Goal: Task Accomplishment & Management: Manage account settings

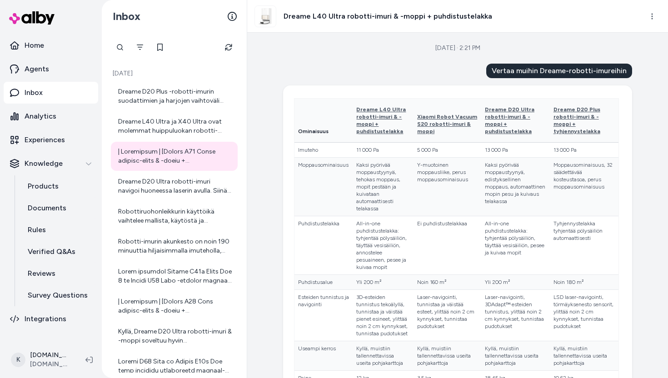
click at [226, 46] on icon "Refresh" at bounding box center [228, 47] width 7 height 7
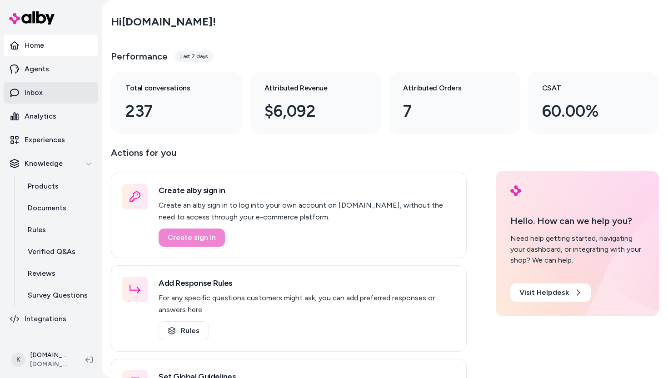
click at [48, 94] on link "Inbox" at bounding box center [51, 93] width 95 height 22
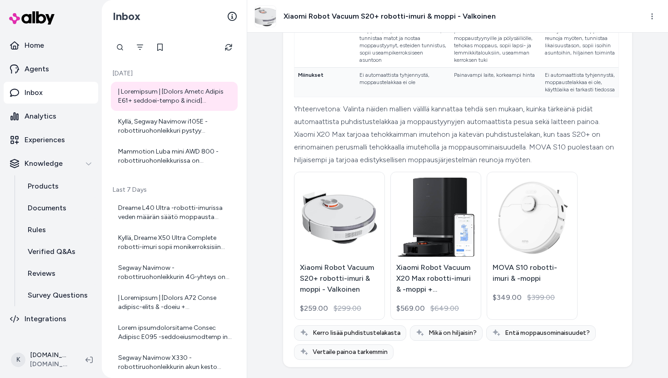
scroll to position [445, 0]
click at [184, 132] on div "Kyllä, Segway Navimow i105E -robottiruohonleikkuri pystyy leikkaamaan useita er…" at bounding box center [175, 126] width 114 height 18
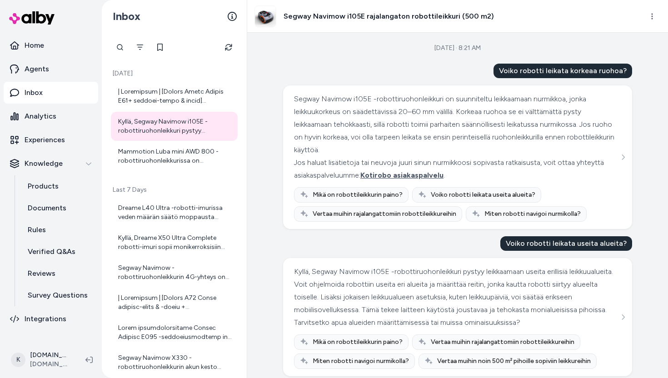
scroll to position [22, 0]
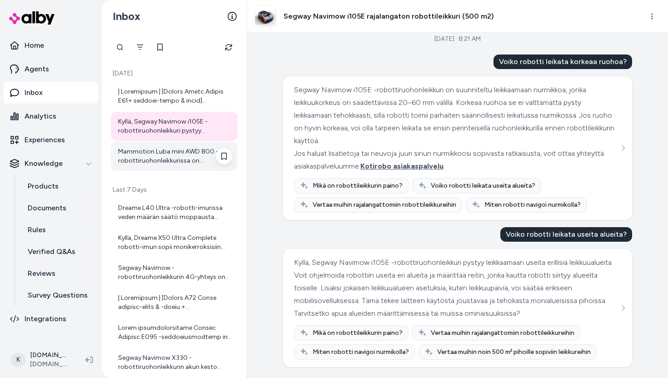
click at [183, 167] on div "Mammotion Luba mini AWD 800 -robottiruohonleikkurissa on automaattinen valaistu…" at bounding box center [174, 156] width 127 height 29
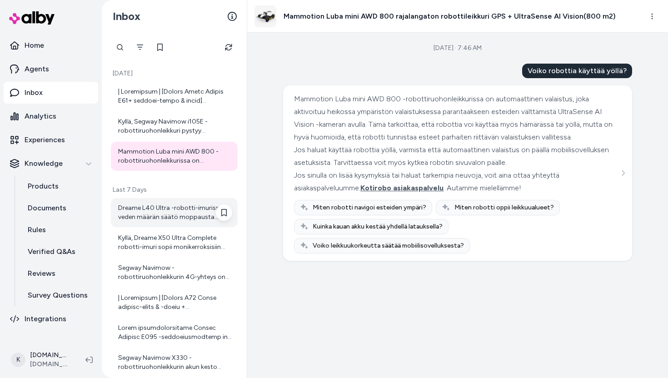
click at [141, 220] on div "Dreame L40 Ultra -robotti-imurissa veden määrän säätö moppausta varten onnistuu…" at bounding box center [175, 213] width 114 height 18
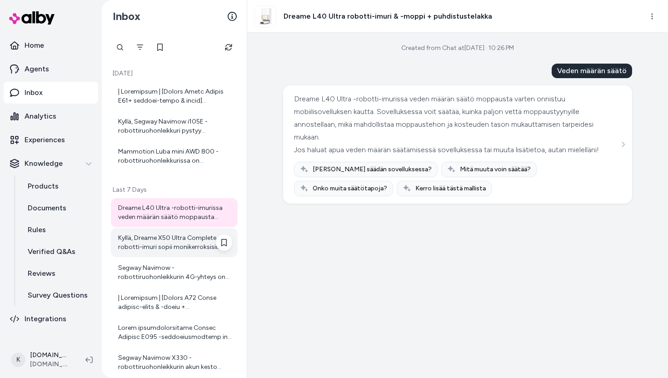
click at [147, 244] on div "Kyllä, Dreame X50 Ultra Complete robotti-imuri sopii monikerroksisiin asuntoihi…" at bounding box center [175, 243] width 114 height 18
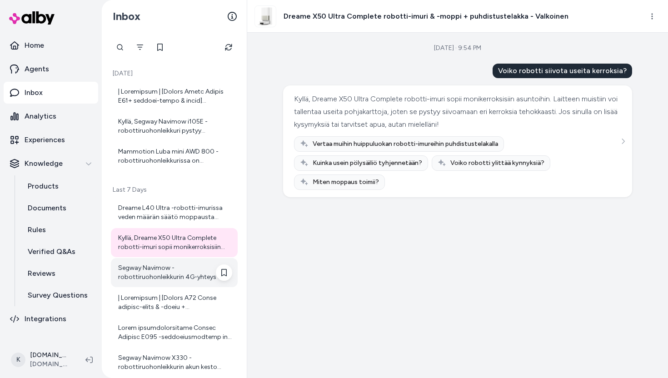
click at [146, 262] on div "Segway Navimow -robottiruohonleikkurin 4G-yhteys on ilmainen ensimmäisen vuoden…" at bounding box center [174, 272] width 127 height 29
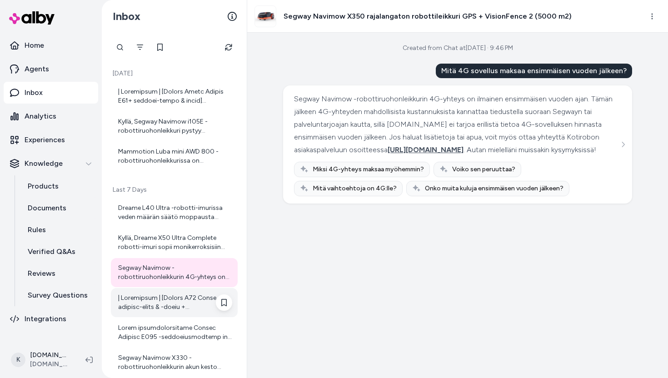
click at [157, 294] on div at bounding box center [175, 303] width 114 height 18
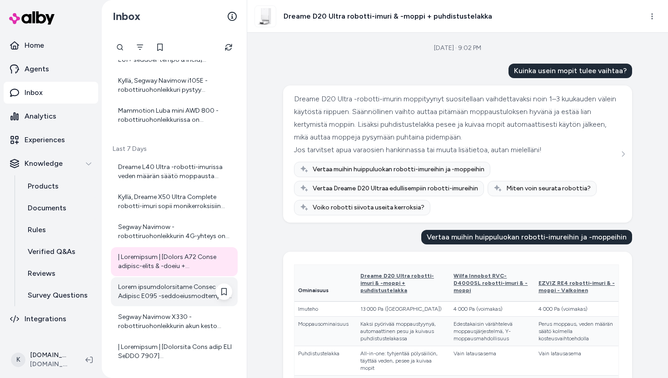
click at [172, 289] on div at bounding box center [175, 292] width 114 height 18
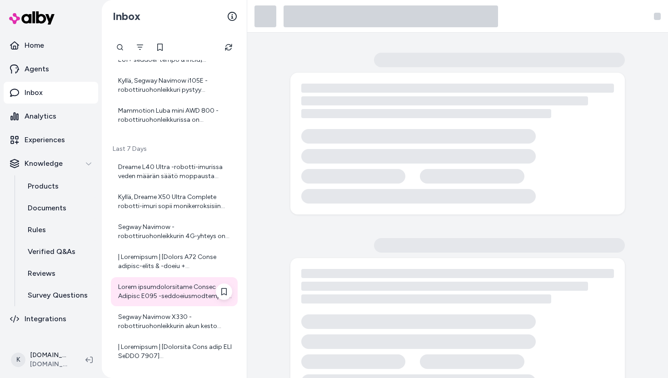
scroll to position [89, 0]
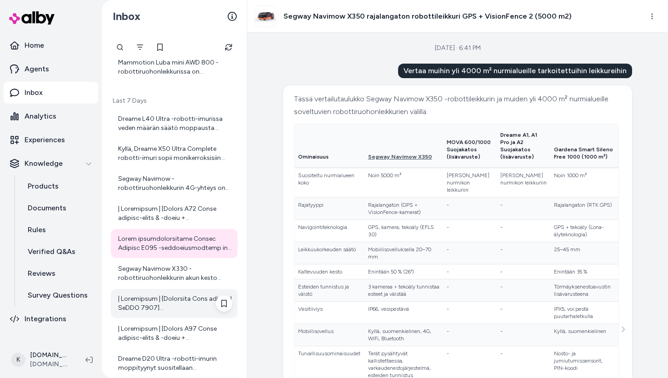
click at [170, 309] on div at bounding box center [175, 303] width 114 height 18
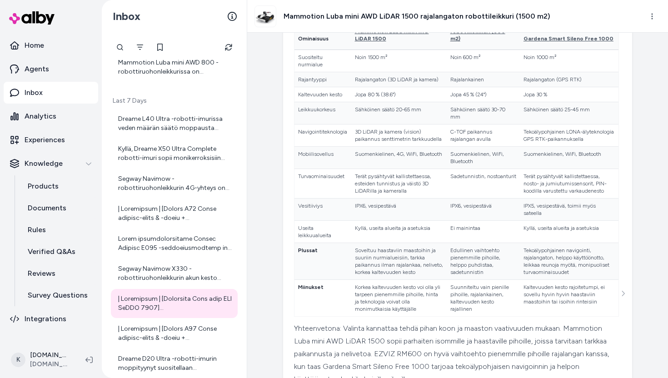
scroll to position [319, 0]
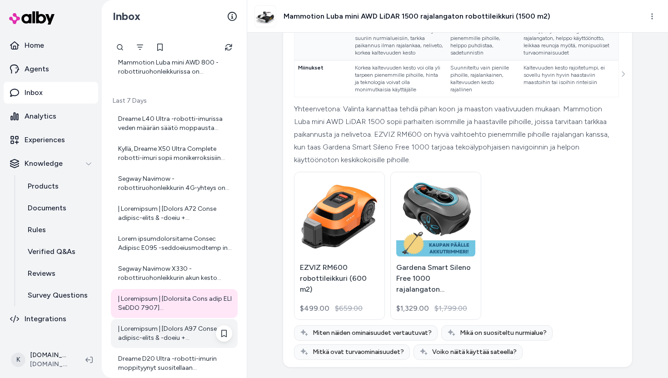
click at [165, 324] on div at bounding box center [175, 333] width 114 height 18
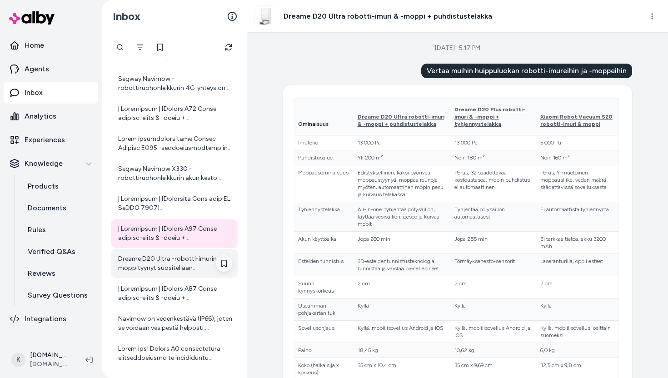
scroll to position [189, 0]
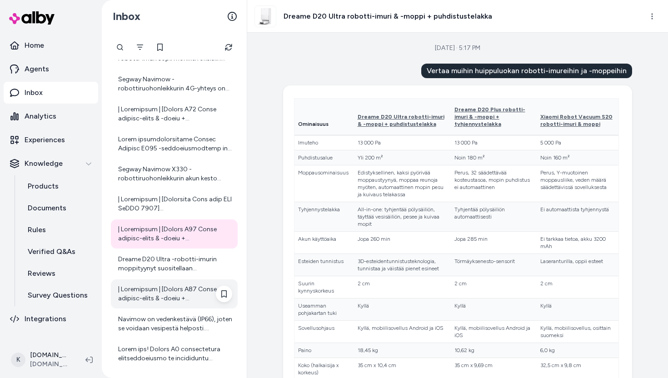
click at [181, 304] on div at bounding box center [174, 293] width 127 height 29
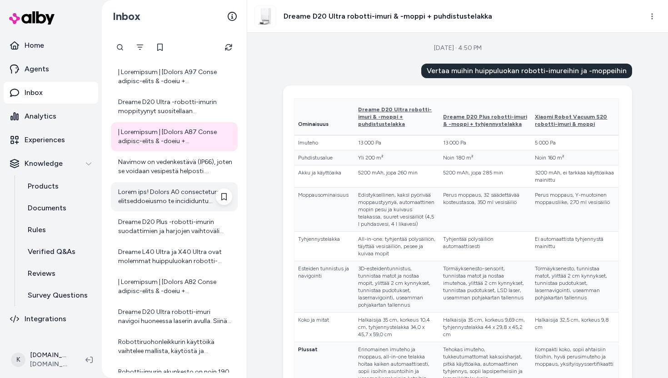
scroll to position [360, 0]
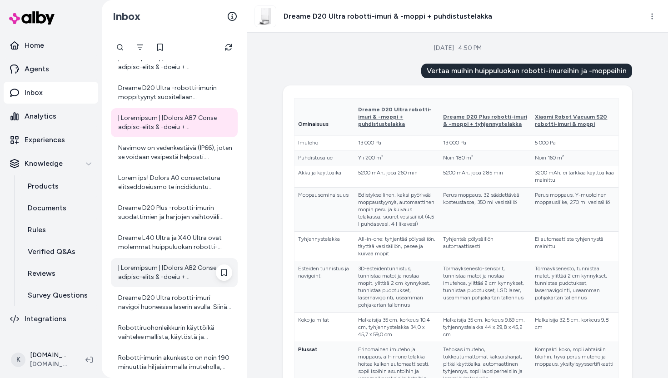
click at [169, 267] on div at bounding box center [175, 273] width 114 height 18
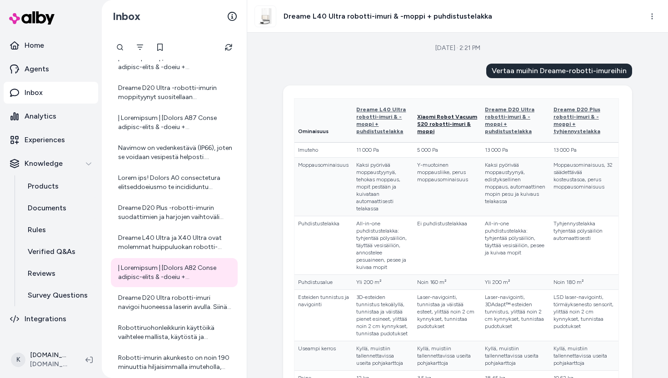
click at [417, 117] on span "Xiaomi Robot Vacuum S20 robotti-imuri & moppi" at bounding box center [447, 124] width 60 height 21
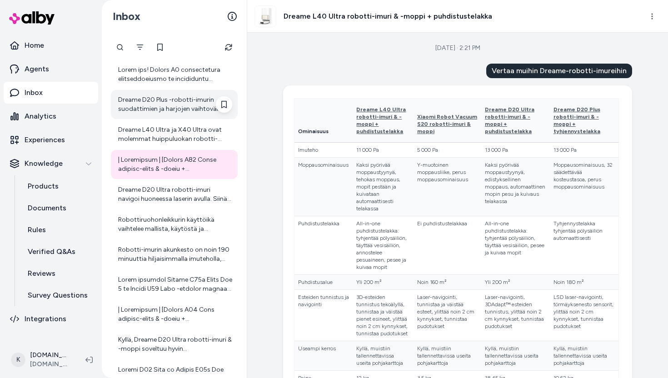
scroll to position [503, 0]
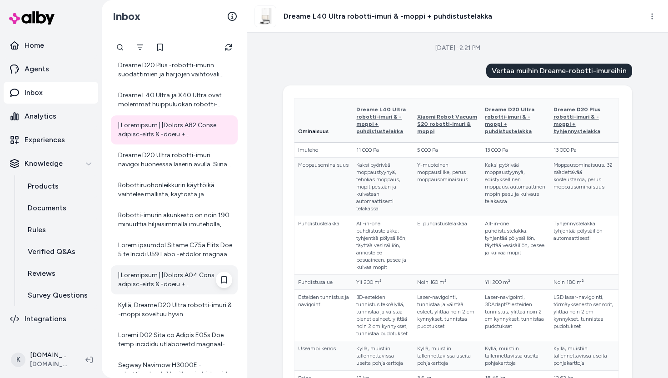
click at [166, 280] on div at bounding box center [175, 280] width 114 height 18
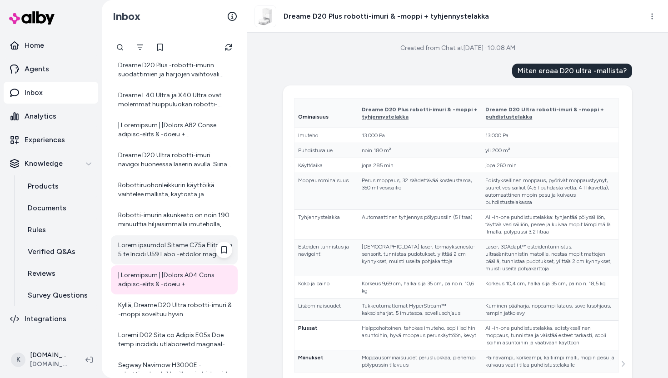
click at [168, 258] on div at bounding box center [175, 250] width 114 height 18
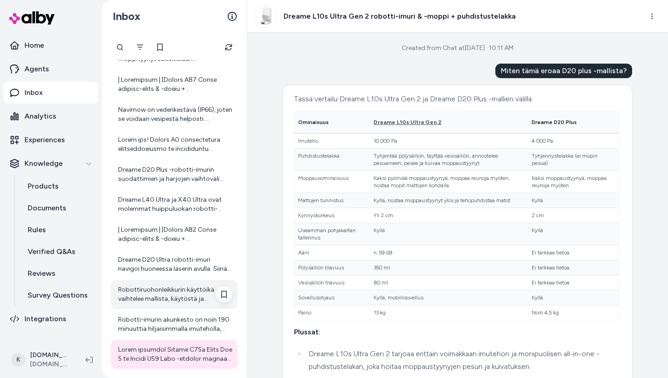
scroll to position [377, 0]
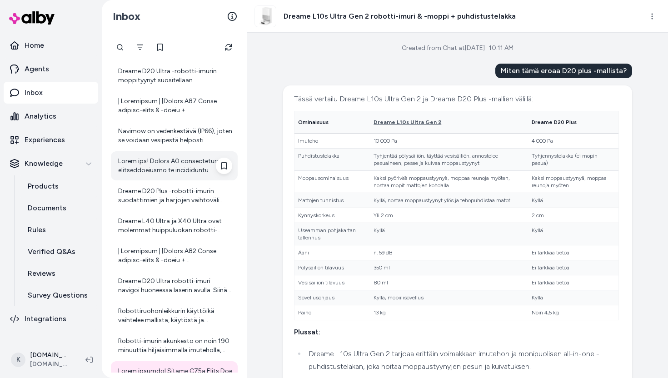
click at [174, 176] on div at bounding box center [174, 165] width 127 height 29
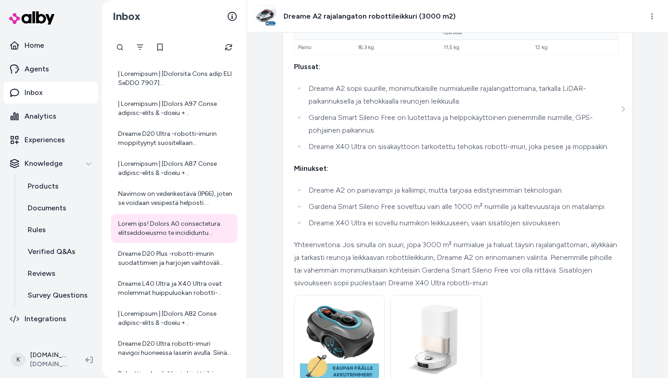
scroll to position [169, 0]
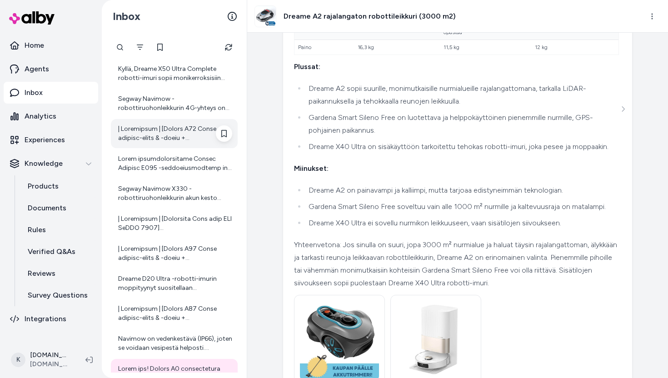
click at [179, 138] on div at bounding box center [175, 134] width 114 height 18
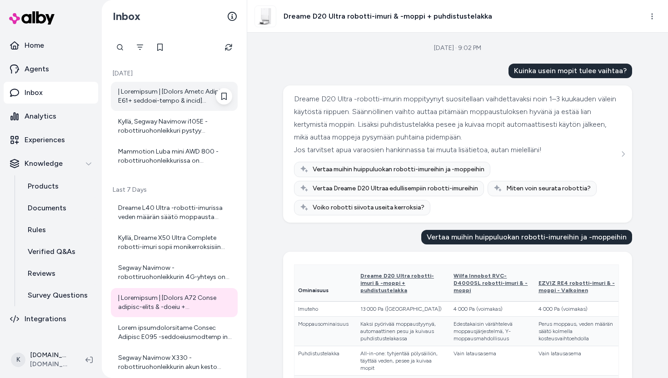
click at [172, 103] on div at bounding box center [175, 96] width 114 height 18
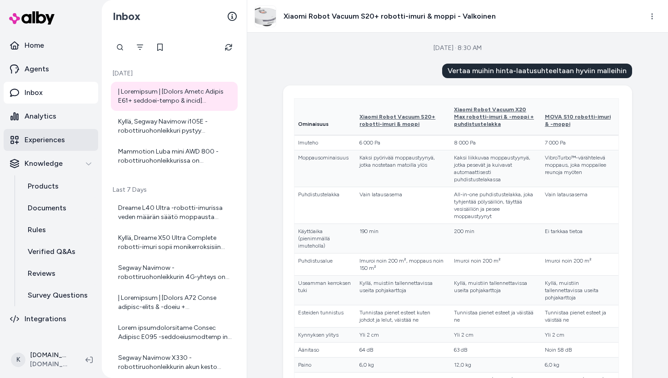
click at [49, 143] on p "Experiences" at bounding box center [45, 139] width 40 height 11
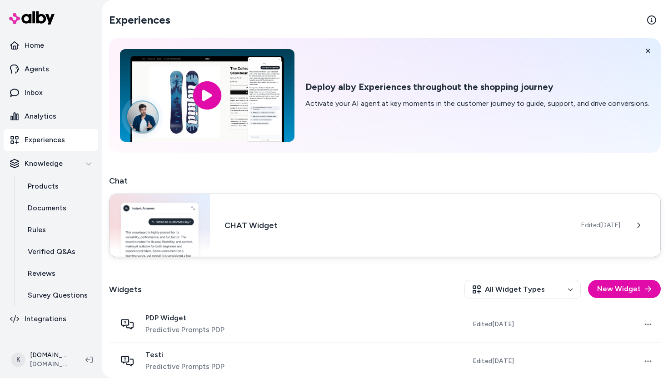
scroll to position [45, 0]
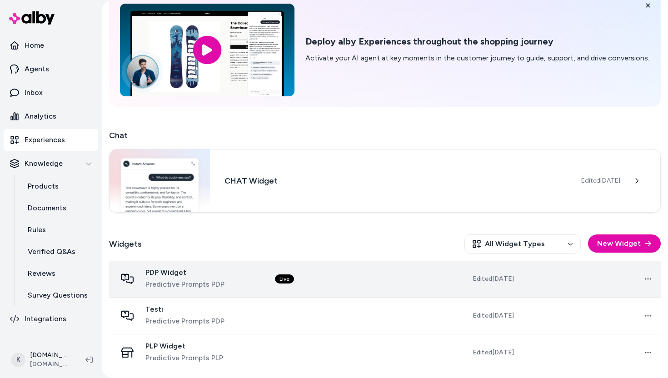
click at [230, 271] on div "PDP Widget Predictive Prompts PDP" at bounding box center [188, 279] width 144 height 22
click at [182, 273] on span "PDP Widget" at bounding box center [184, 272] width 79 height 9
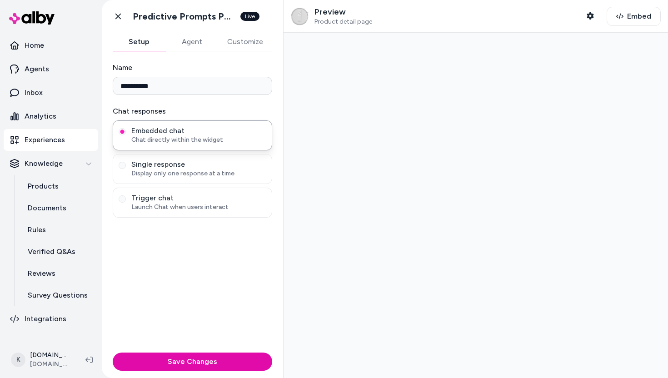
click at [193, 49] on button "Agent" at bounding box center [191, 42] width 53 height 18
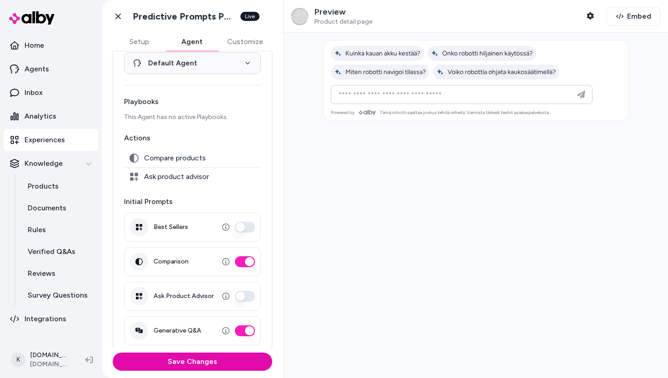
scroll to position [40, 0]
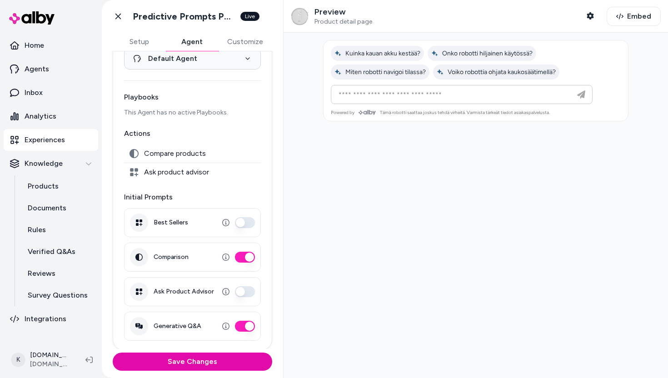
click at [246, 260] on button "Comparison" at bounding box center [245, 257] width 20 height 11
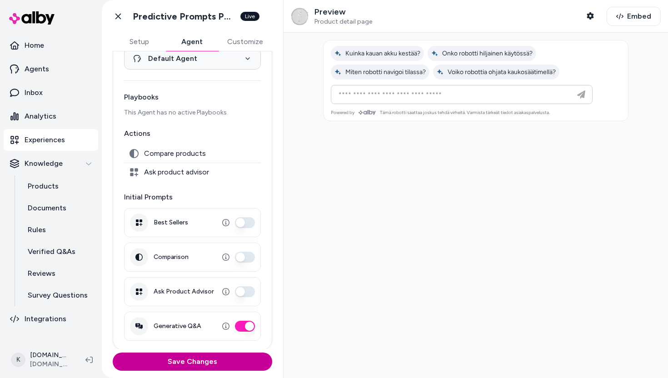
click at [213, 367] on button "Save Changes" at bounding box center [192, 362] width 159 height 18
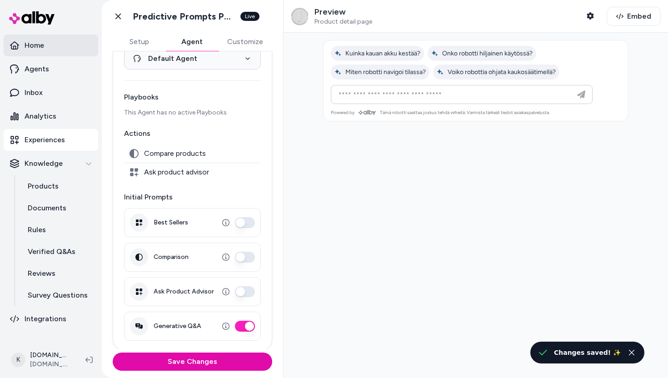
click at [39, 55] on link "Home" at bounding box center [51, 46] width 95 height 22
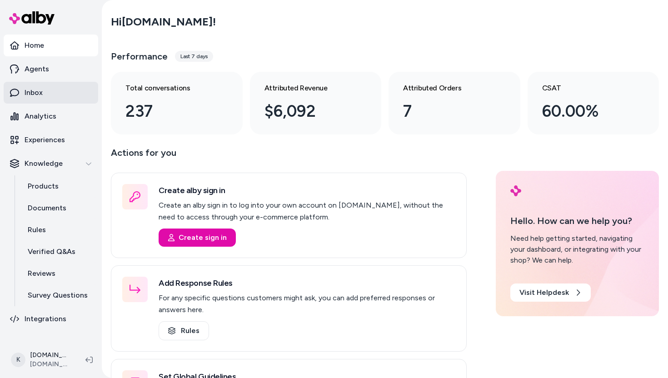
click at [55, 90] on link "Inbox" at bounding box center [51, 93] width 95 height 22
